Goal: Task Accomplishment & Management: Complete application form

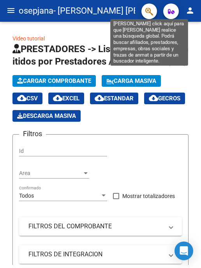
click at [189, 12] on mat-icon "person" at bounding box center [189, 10] width 9 height 9
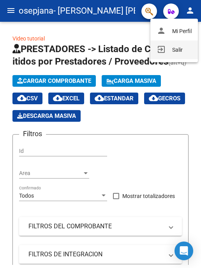
click at [173, 48] on button "exit_to_app Salir" at bounding box center [174, 50] width 48 height 19
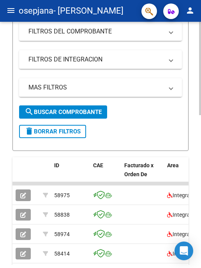
scroll to position [273, 0]
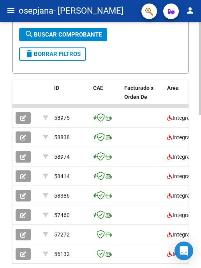
click at [21, 121] on icon "button" at bounding box center [23, 118] width 6 height 6
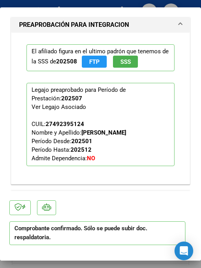
scroll to position [935, 0]
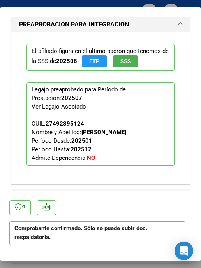
click at [73, 265] on div at bounding box center [100, 134] width 201 height 268
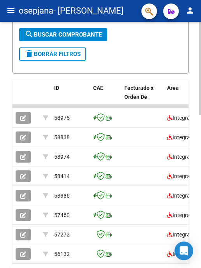
scroll to position [273, 0]
click at [26, 141] on icon "button" at bounding box center [23, 138] width 6 height 6
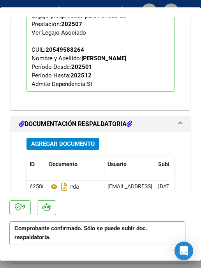
scroll to position [1013, 0]
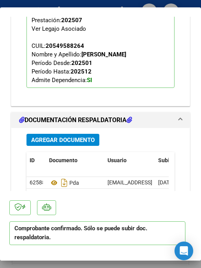
click at [78, 267] on div at bounding box center [100, 134] width 201 height 268
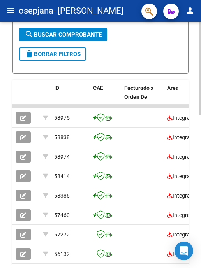
scroll to position [273, 0]
drag, startPoint x: 29, startPoint y: 172, endPoint x: 25, endPoint y: 171, distance: 4.2
click at [25, 163] on button "button" at bounding box center [23, 157] width 15 height 12
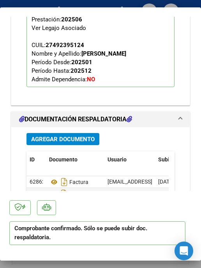
scroll to position [1032, 0]
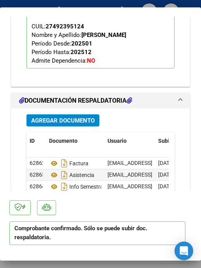
click at [47, 267] on div at bounding box center [100, 134] width 201 height 268
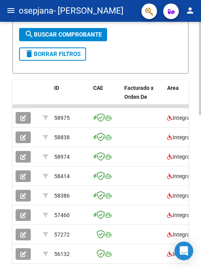
scroll to position [273, 0]
click at [26, 182] on button "button" at bounding box center [23, 177] width 15 height 12
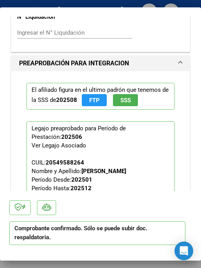
scroll to position [974, 0]
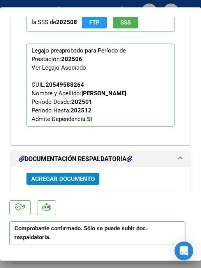
click at [76, 265] on div at bounding box center [100, 134] width 201 height 268
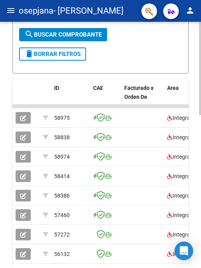
scroll to position [273, 0]
click at [25, 199] on icon "button" at bounding box center [23, 196] width 6 height 6
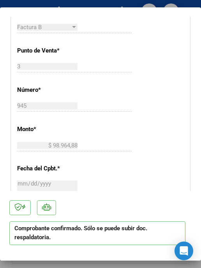
scroll to position [545, 0]
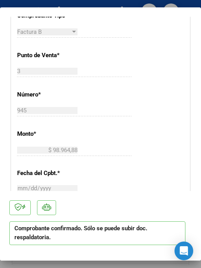
click at [59, 268] on div at bounding box center [100, 134] width 201 height 268
type input "$ 0,00"
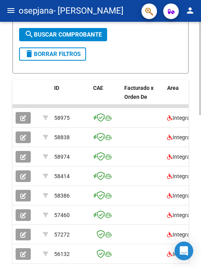
scroll to position [273, 0]
click at [19, 124] on button "button" at bounding box center [23, 118] width 15 height 12
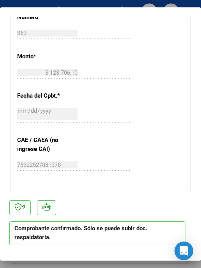
scroll to position [623, 0]
click at [41, 266] on div at bounding box center [100, 134] width 201 height 268
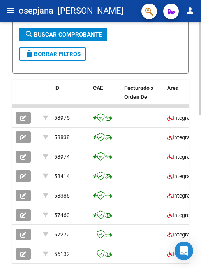
scroll to position [273, 0]
click at [22, 141] on icon "button" at bounding box center [23, 138] width 6 height 6
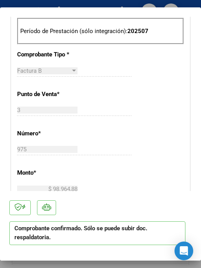
scroll to position [545, 0]
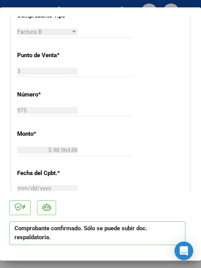
click at [81, 268] on div at bounding box center [100, 134] width 201 height 268
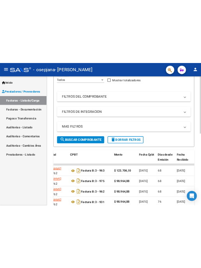
scroll to position [0, 0]
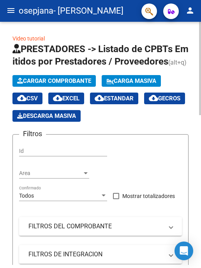
click at [36, 85] on span "Cargar Comprobante" at bounding box center [54, 81] width 74 height 7
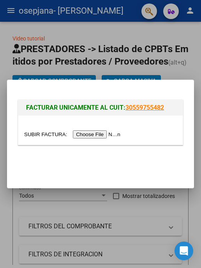
click at [79, 137] on input "file" at bounding box center [73, 134] width 99 height 8
click at [103, 135] on input "file" at bounding box center [73, 134] width 99 height 8
click at [112, 130] on input "file" at bounding box center [73, 134] width 99 height 8
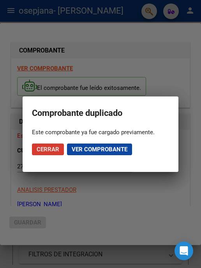
click at [45, 149] on span "Cerrar" at bounding box center [48, 149] width 23 height 7
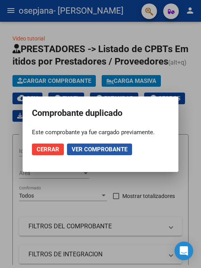
click at [77, 153] on button "Ver comprobante" at bounding box center [99, 150] width 65 height 12
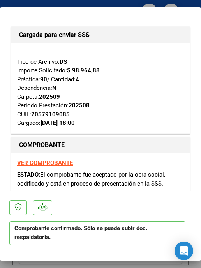
click at [79, 268] on div at bounding box center [100, 134] width 201 height 268
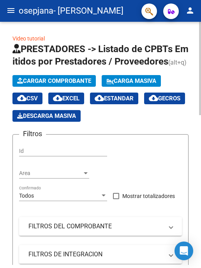
click at [59, 85] on span "Cargar Comprobante" at bounding box center [54, 81] width 74 height 7
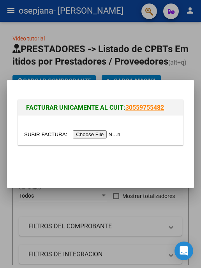
click at [104, 132] on input "file" at bounding box center [73, 134] width 99 height 8
click at [109, 134] on input "file" at bounding box center [73, 134] width 99 height 8
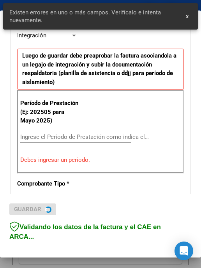
scroll to position [206, 0]
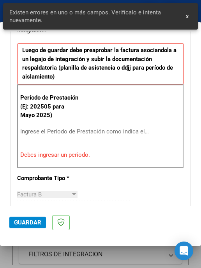
drag, startPoint x: 56, startPoint y: 129, endPoint x: 62, endPoint y: 141, distance: 13.2
click at [56, 129] on input "Ingrese el Período de Prestación como indica el ejemplo" at bounding box center [50, 131] width 60 height 7
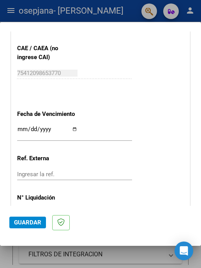
scroll to position [556, 0]
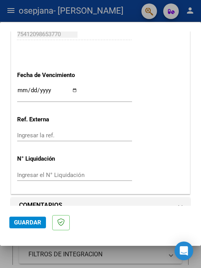
type input "202509"
click at [76, 89] on input "Ingresar la fecha" at bounding box center [47, 93] width 60 height 12
type input "2025-10-08"
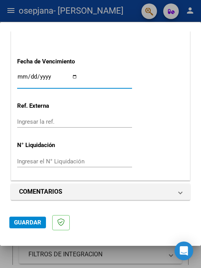
drag, startPoint x: 35, startPoint y: 222, endPoint x: 30, endPoint y: 206, distance: 16.3
click at [35, 222] on span "Guardar" at bounding box center [27, 222] width 27 height 7
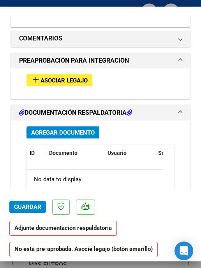
scroll to position [701, 0]
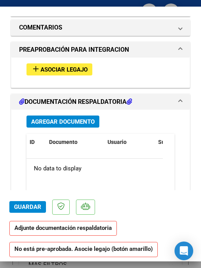
click at [29, 70] on button "add Asociar Legajo" at bounding box center [59, 69] width 66 height 12
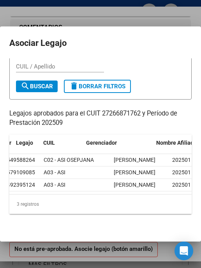
scroll to position [0, 0]
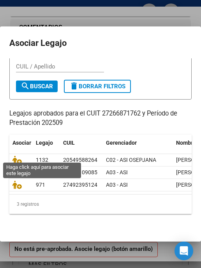
click at [16, 168] on icon at bounding box center [16, 172] width 9 height 9
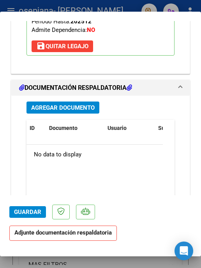
scroll to position [857, 0]
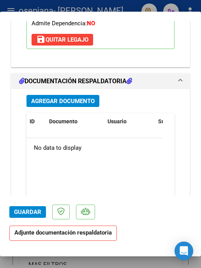
click at [85, 105] on span "Agregar Documento" at bounding box center [62, 101] width 63 height 7
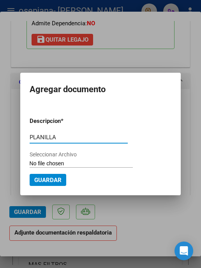
type input "PLANILLA"
click at [81, 161] on input "Seleccionar Archivo" at bounding box center [81, 163] width 103 height 7
type input "C:\fakepath\PLANILLA-SILVA-FONO-SEPTIEMBRE2025.pdf"
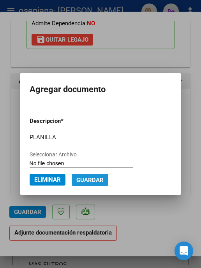
click at [99, 176] on span "Guardar" at bounding box center [89, 179] width 27 height 7
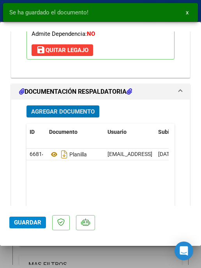
click at [33, 222] on span "Guardar" at bounding box center [27, 222] width 27 height 7
